Goal: Entertainment & Leisure: Consume media (video, audio)

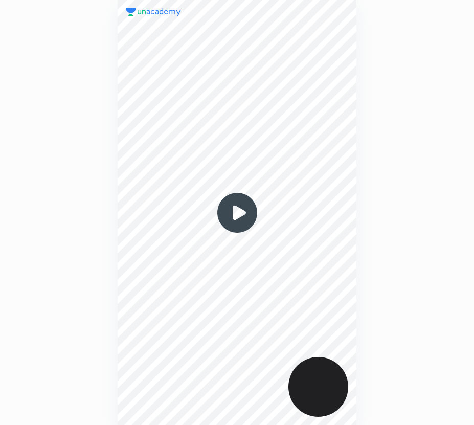
scroll to position [425, 310]
click at [237, 213] on img at bounding box center [237, 212] width 49 height 49
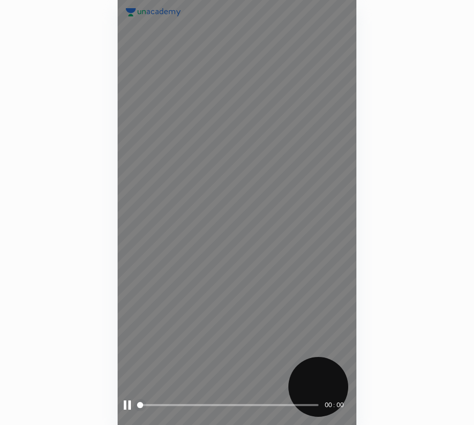
drag, startPoint x: 149, startPoint y: 404, endPoint x: 155, endPoint y: 405, distance: 6.7
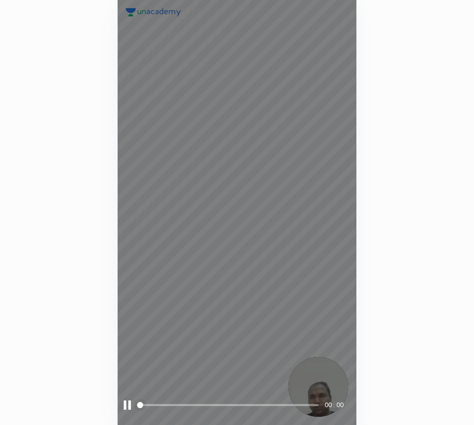
click at [143, 405] on span "styled slider" at bounding box center [140, 405] width 6 height 6
drag, startPoint x: 164, startPoint y: 406, endPoint x: 189, endPoint y: 407, distance: 24.6
click at [187, 407] on span at bounding box center [228, 404] width 179 height 15
drag, startPoint x: 197, startPoint y: 406, endPoint x: 211, endPoint y: 405, distance: 13.8
click at [207, 406] on span at bounding box center [228, 404] width 179 height 15
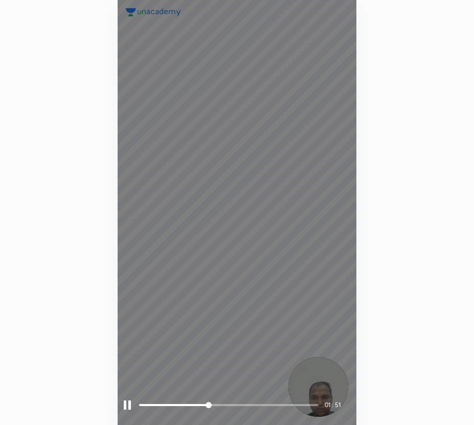
click at [229, 405] on span at bounding box center [228, 404] width 179 height 15
drag, startPoint x: 240, startPoint y: 402, endPoint x: 250, endPoint y: 402, distance: 10.2
click at [247, 402] on span at bounding box center [228, 404] width 179 height 15
drag, startPoint x: 266, startPoint y: 400, endPoint x: 272, endPoint y: 400, distance: 6.6
click at [267, 400] on span at bounding box center [228, 404] width 179 height 15
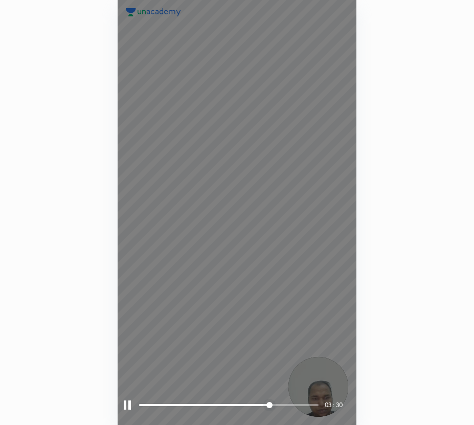
click at [280, 401] on span at bounding box center [228, 404] width 179 height 15
click at [288, 404] on span "styled slider" at bounding box center [285, 405] width 6 height 6
click at [297, 404] on span "styled slider" at bounding box center [294, 405] width 6 height 6
click at [307, 404] on span "styled slider" at bounding box center [304, 405] width 6 height 6
click at [296, 402] on span at bounding box center [228, 404] width 179 height 15
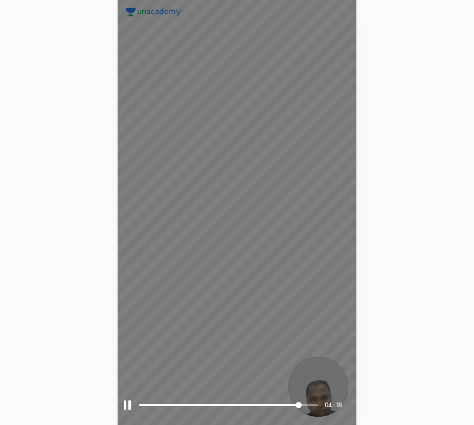
drag, startPoint x: 281, startPoint y: 402, endPoint x: 169, endPoint y: 395, distance: 112.2
click at [178, 399] on span at bounding box center [228, 404] width 179 height 15
drag, startPoint x: 179, startPoint y: 402, endPoint x: 298, endPoint y: 399, distance: 118.6
click at [288, 400] on span at bounding box center [228, 404] width 179 height 15
click at [126, 405] on div at bounding box center [127, 404] width 7 height 9
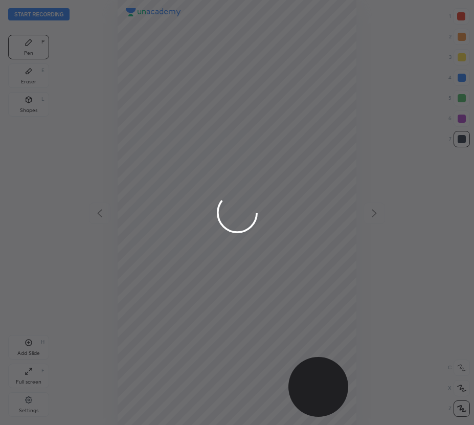
scroll to position [425, 310]
